Goal: Task Accomplishment & Management: Manage account settings

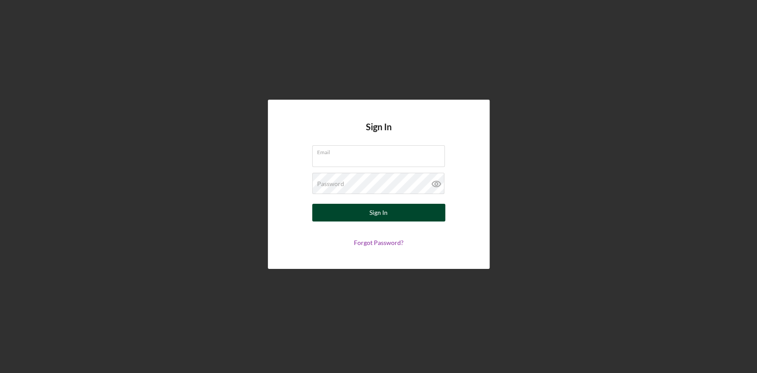
type input "[EMAIL_ADDRESS][DOMAIN_NAME]"
click at [368, 211] on button "Sign In" at bounding box center [378, 213] width 133 height 18
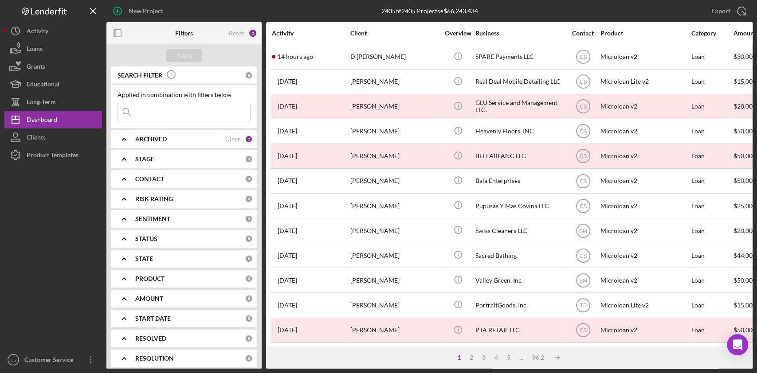
click at [174, 109] on input at bounding box center [184, 112] width 132 height 18
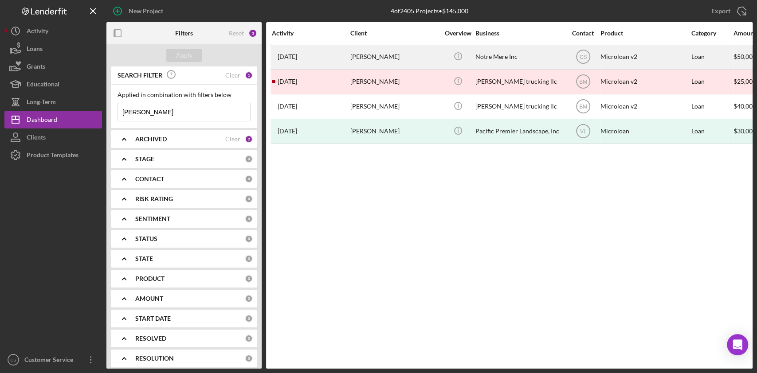
type input "[PERSON_NAME]"
click at [351, 57] on div "[PERSON_NAME]" at bounding box center [394, 56] width 89 height 23
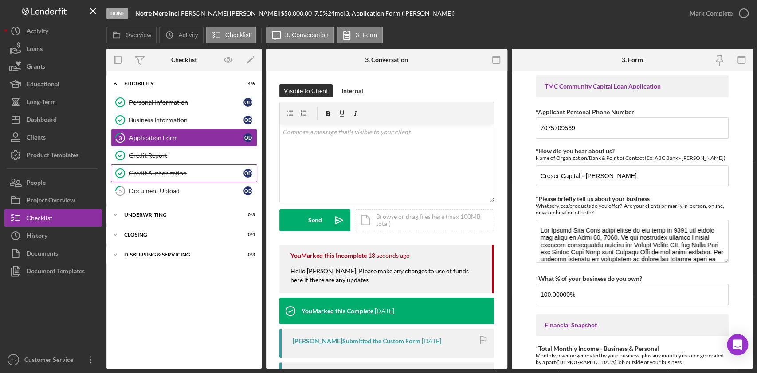
click at [175, 174] on div "Credit Authorization" at bounding box center [186, 173] width 114 height 7
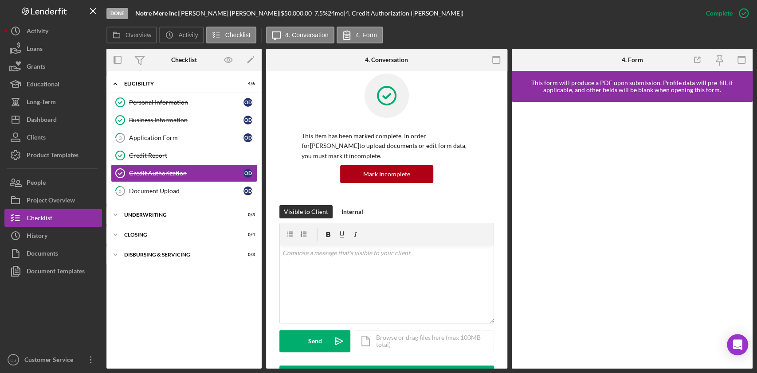
scroll to position [11, 0]
click at [723, 14] on div "Mark Incomplete" at bounding box center [708, 13] width 47 height 18
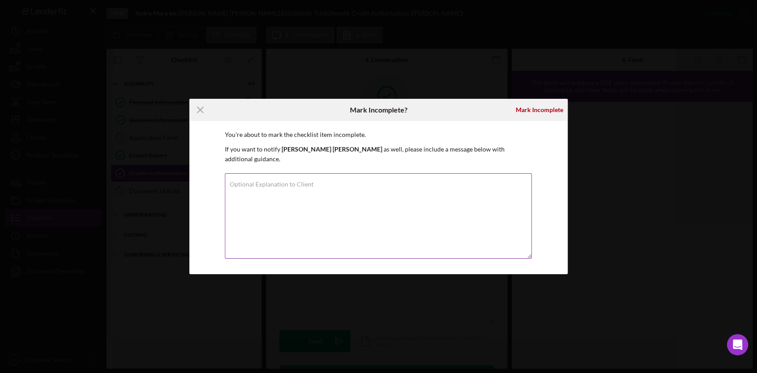
click at [382, 187] on textarea "Optional Explanation to Client" at bounding box center [378, 216] width 307 height 86
type textarea "HI [PERSON_NAME], please sign the credit authorization."
click at [528, 115] on div "Mark Incomplete" at bounding box center [538, 110] width 47 height 18
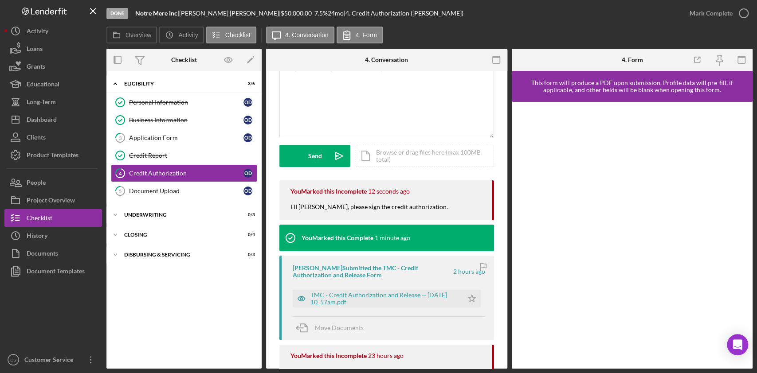
scroll to position [102, 0]
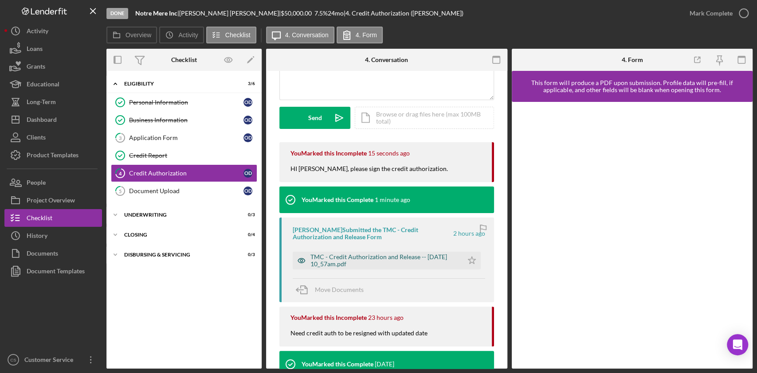
click at [397, 260] on div "TMC - Credit Authorization and Release -- [DATE] 10_57am.pdf" at bounding box center [384, 261] width 148 height 14
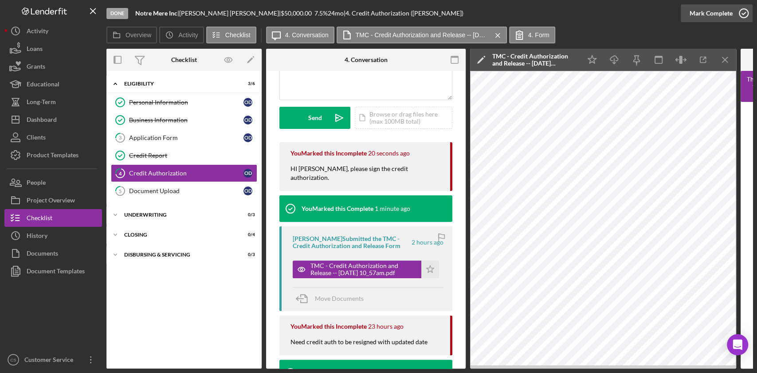
click at [698, 12] on div "Mark Complete" at bounding box center [710, 13] width 43 height 18
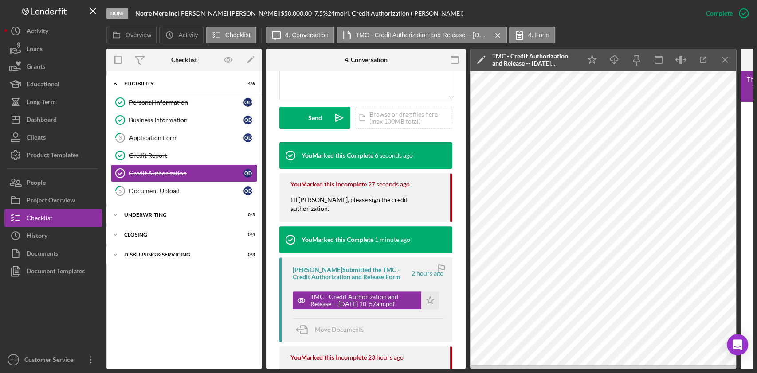
scroll to position [0, 0]
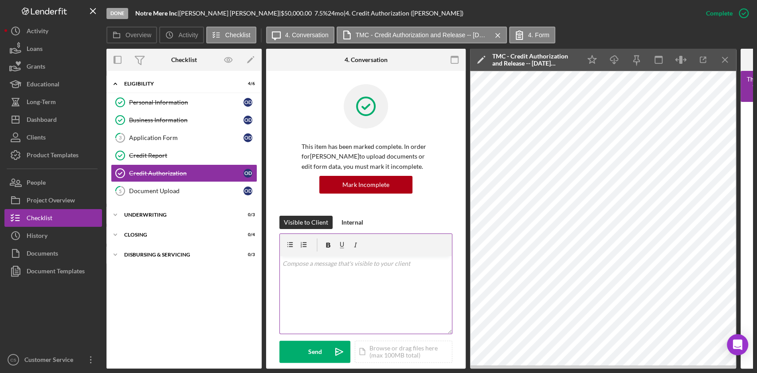
click at [314, 273] on div "v Color teal Color pink Remove color Add row above Add row below Add column bef…" at bounding box center [366, 295] width 172 height 78
click at [262, 221] on div "Overview Internal Workflow Stage Done Icon/Dropdown Arrow Archive (can unarchiv…" at bounding box center [429, 209] width 646 height 320
click at [316, 265] on p at bounding box center [365, 264] width 167 height 10
click at [389, 291] on div "v Color teal Color pink Remove color Add row above Add row below Add column bef…" at bounding box center [366, 295] width 172 height 78
click at [316, 349] on div "Send" at bounding box center [315, 352] width 14 height 22
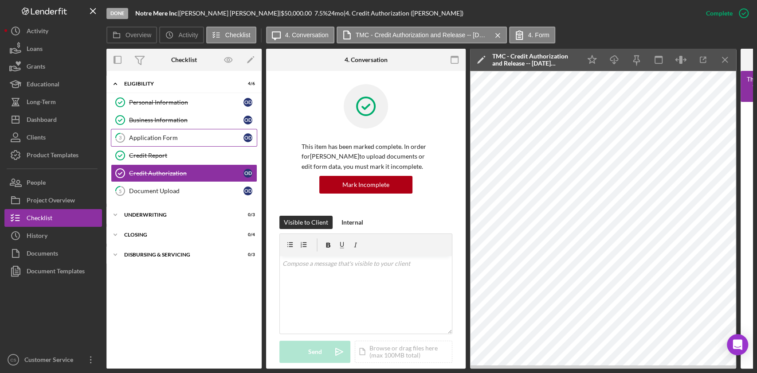
click at [140, 137] on div "Application Form" at bounding box center [186, 137] width 114 height 7
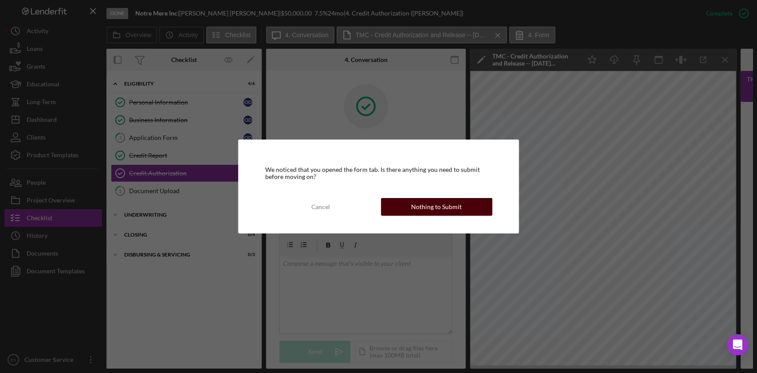
click at [459, 206] on div "Nothing to Submit" at bounding box center [436, 207] width 51 height 18
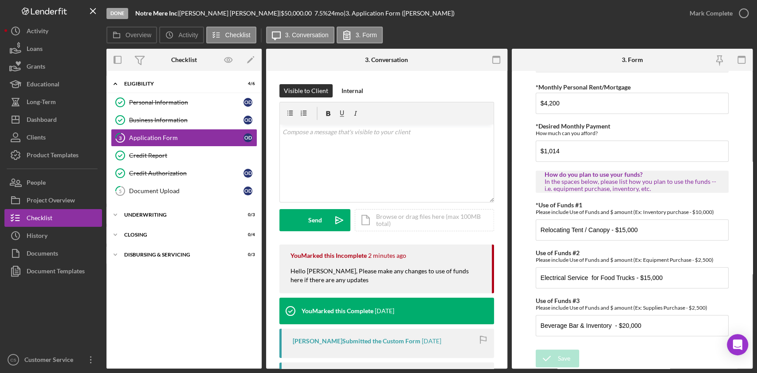
scroll to position [477, 0]
click at [163, 191] on div "Document Upload" at bounding box center [186, 190] width 114 height 7
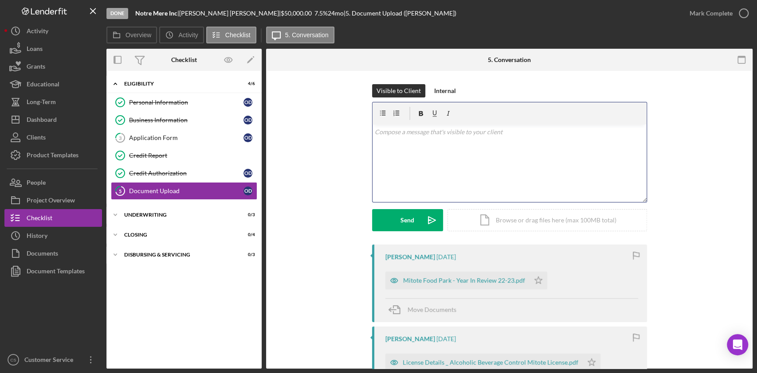
click at [437, 147] on div "v Color teal Color pink Remove color Add row above Add row below Add column bef…" at bounding box center [509, 164] width 274 height 78
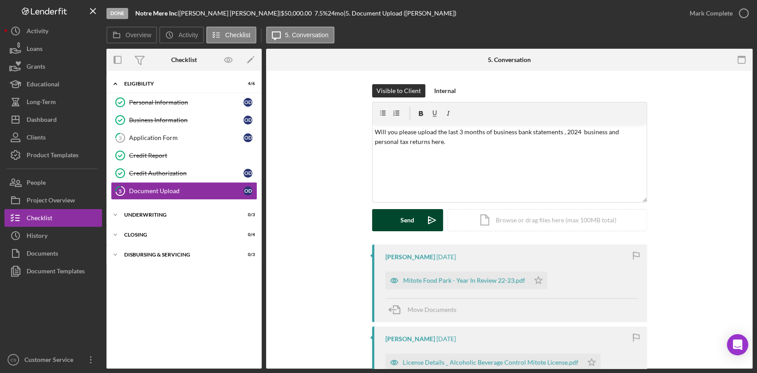
click at [395, 219] on button "Send Icon/icon-invite-send" at bounding box center [407, 220] width 71 height 22
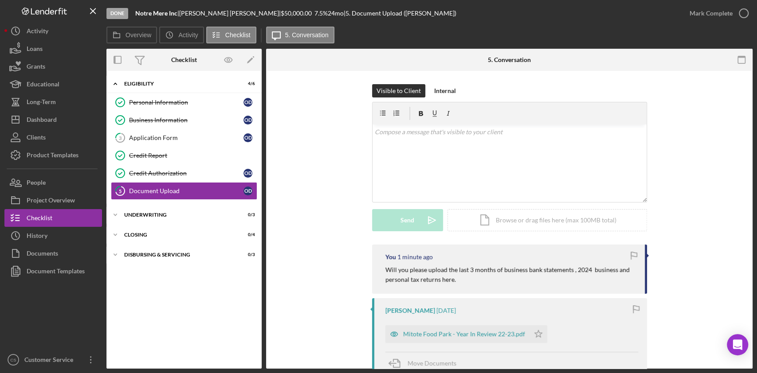
click at [182, 315] on div "Icon/Expander Eligibility 4 / 6 Personal Information Personal Information O D B…" at bounding box center [183, 219] width 155 height 289
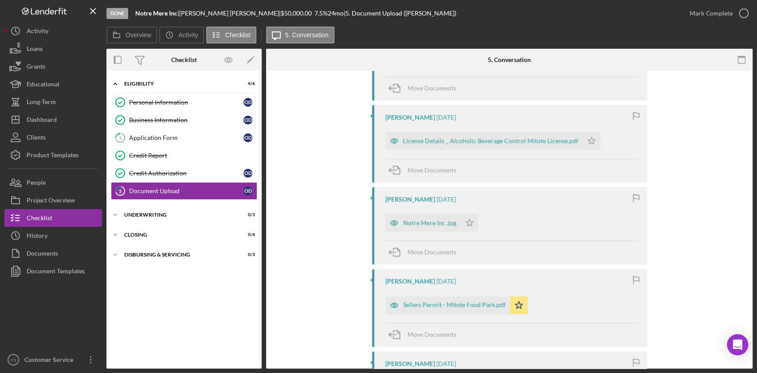
scroll to position [276, 0]
click at [426, 222] on div "Notre Mere Inc .jpg" at bounding box center [429, 221] width 53 height 7
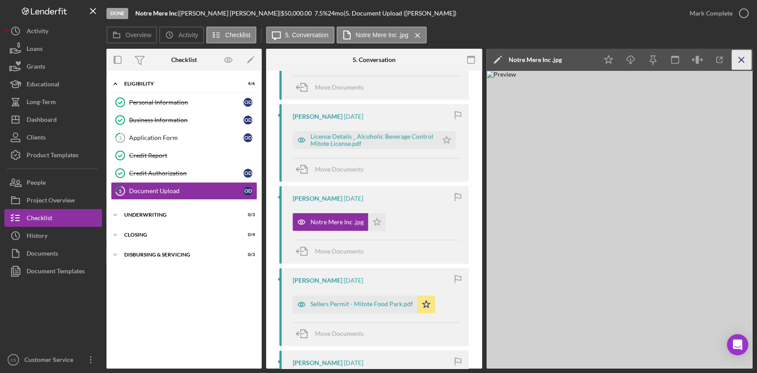
click at [741, 62] on icon "Icon/Menu Close" at bounding box center [741, 60] width 20 height 20
